Goal: Contribute content: Contribute content

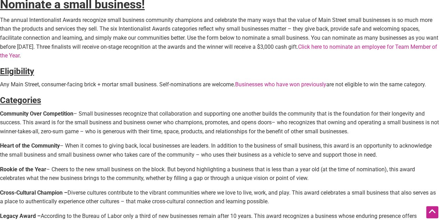
scroll to position [183, 0]
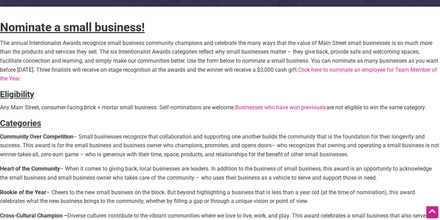
click at [420, 69] on link "Click here to nominate an employee for Team Member of the Year" at bounding box center [218, 74] width 437 height 16
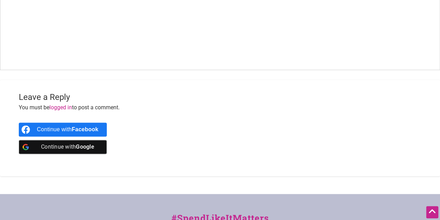
scroll to position [439, 0]
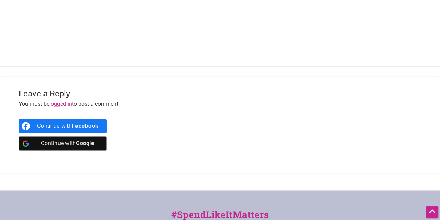
click at [65, 104] on link "logged in" at bounding box center [60, 104] width 23 height 7
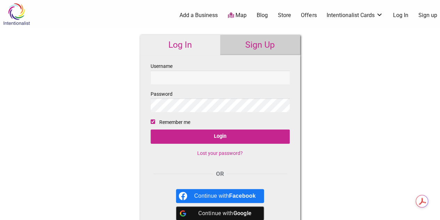
click at [175, 75] on input "Username" at bounding box center [220, 78] width 139 height 14
type input "[PERSON_NAME][EMAIL_ADDRESS][DOMAIN_NAME]"
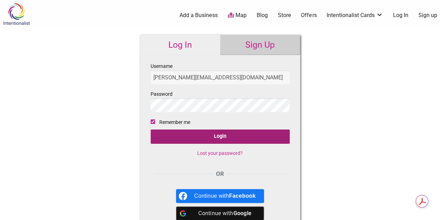
click at [240, 136] on input "Login" at bounding box center [220, 136] width 139 height 14
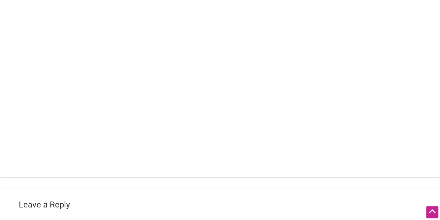
scroll to position [315, 0]
